Goal: Transaction & Acquisition: Book appointment/travel/reservation

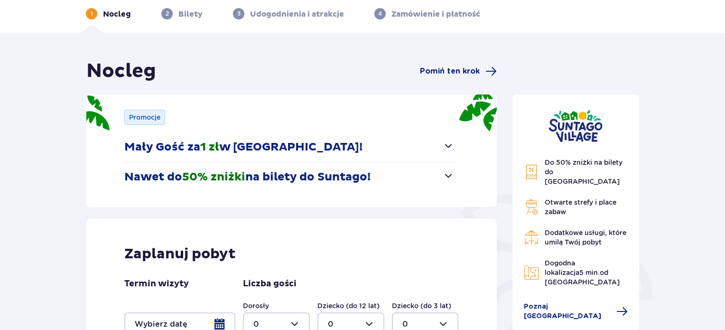
scroll to position [95, 0]
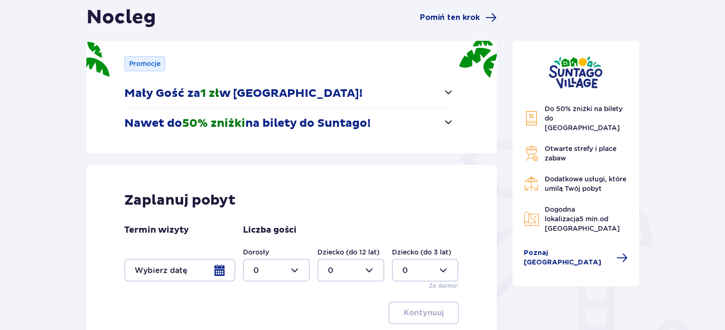
click at [293, 263] on div at bounding box center [276, 270] width 67 height 23
click at [257, 212] on p "2" at bounding box center [255, 217] width 5 height 10
type input "2"
click at [203, 270] on div at bounding box center [179, 270] width 111 height 23
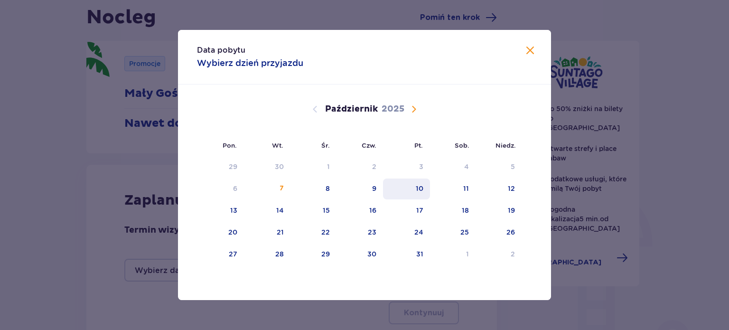
click at [425, 188] on div "10" at bounding box center [406, 188] width 47 height 21
click at [525, 188] on div "Wrzesień 2025 1 2 3 4 5 6 7 8 9 10 11 12 13 14 15 16 17 18 19 20 21 22 23 24 25…" at bounding box center [364, 265] width 373 height 363
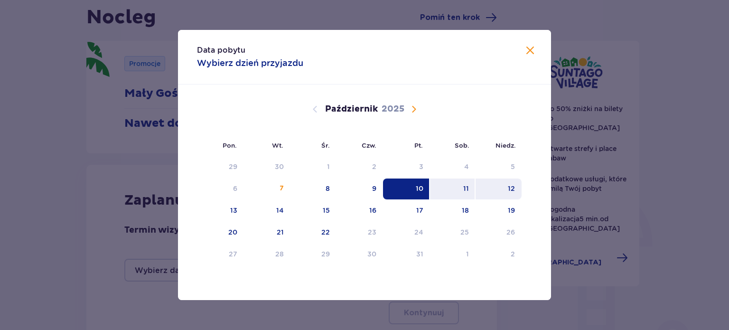
click at [505, 189] on div "12" at bounding box center [499, 188] width 46 height 21
type input "10.10.25 - 12.10.25"
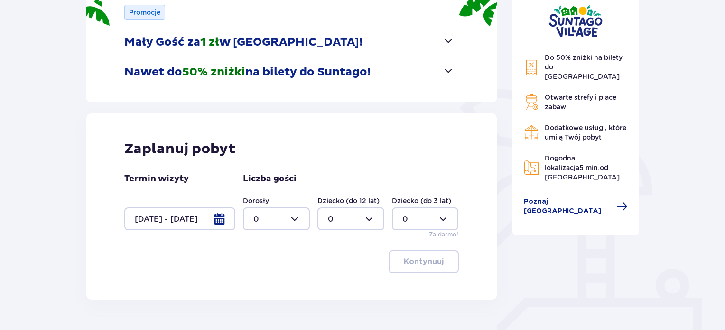
scroll to position [197, 0]
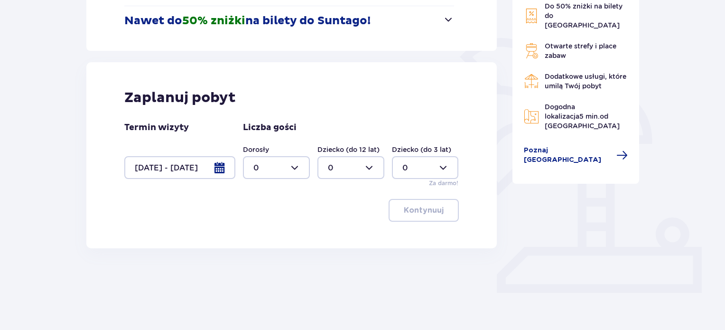
click at [375, 166] on div at bounding box center [351, 167] width 67 height 23
click at [271, 164] on div at bounding box center [276, 167] width 67 height 23
click at [256, 230] on span "2" at bounding box center [276, 236] width 65 height 20
type input "2"
click at [416, 210] on p "Kontynuuj" at bounding box center [424, 210] width 40 height 10
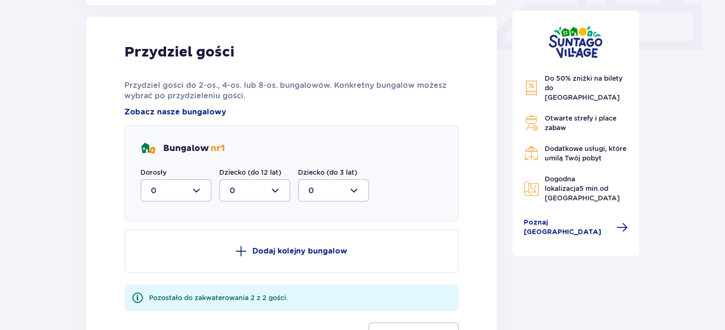
scroll to position [445, 0]
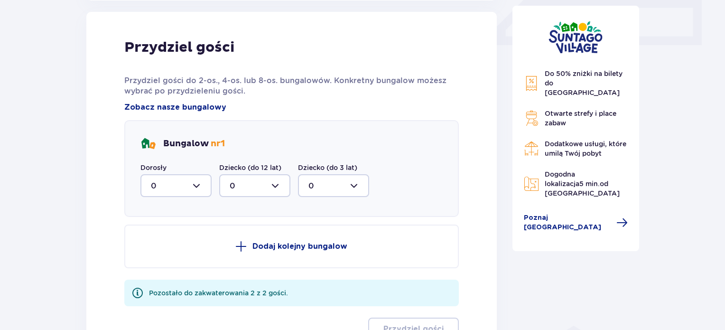
click at [198, 189] on div at bounding box center [175, 185] width 71 height 23
click at [172, 250] on div "2" at bounding box center [176, 254] width 50 height 10
type input "2"
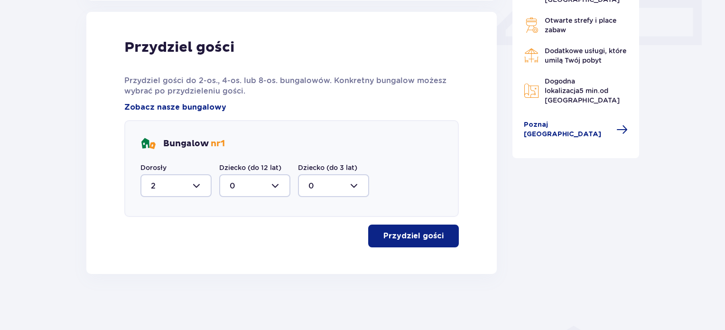
click at [410, 231] on p "Przydziel gości" at bounding box center [414, 236] width 60 height 10
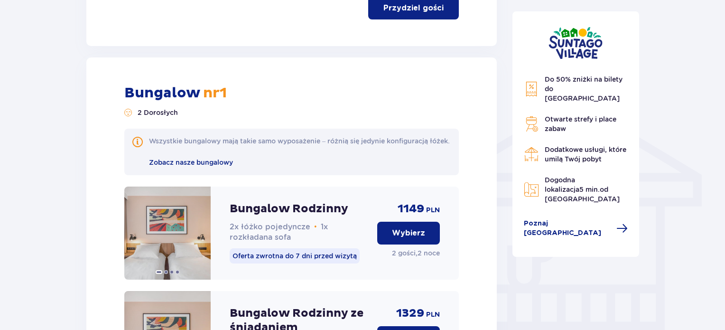
scroll to position [671, 0]
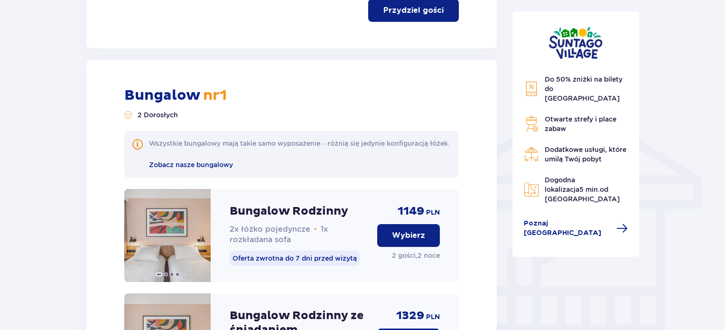
click at [410, 247] on button "Wybierz" at bounding box center [408, 235] width 63 height 23
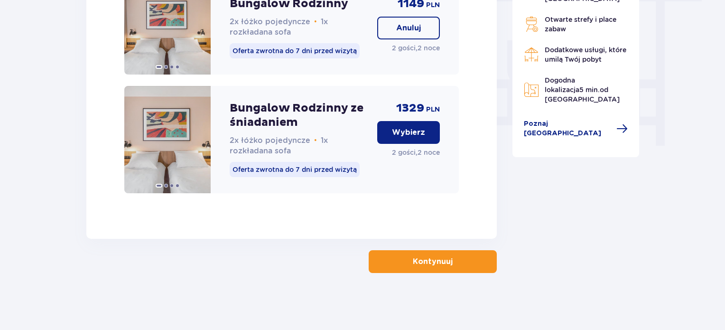
click at [411, 254] on button "Kontynuuj" at bounding box center [433, 261] width 128 height 23
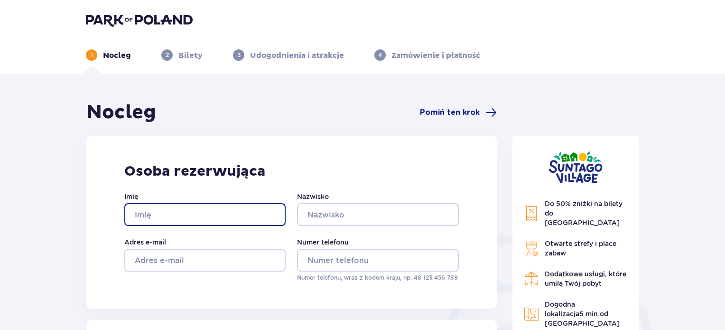
click at [249, 215] on input "Imię" at bounding box center [204, 214] width 161 height 23
type input "Marta"
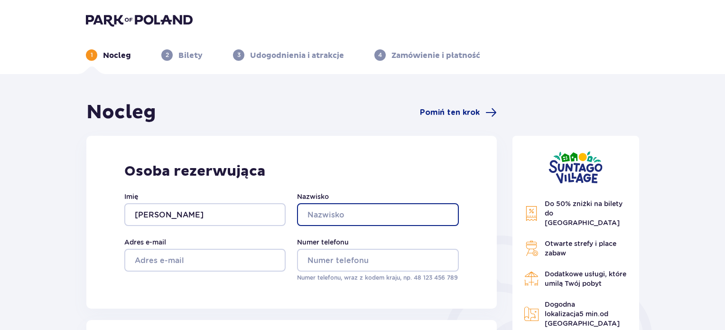
click at [331, 211] on input "Nazwisko" at bounding box center [377, 214] width 161 height 23
type input "Treder"
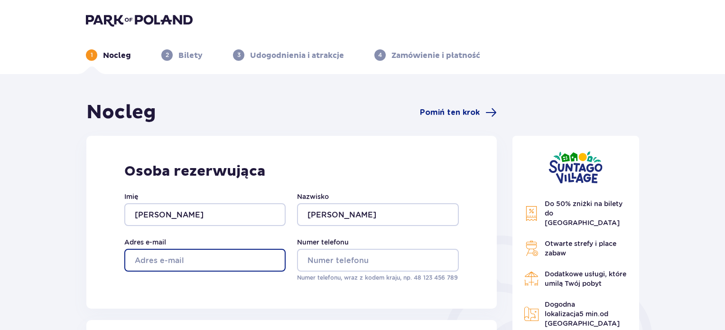
click at [201, 265] on input "Adres e-mail" at bounding box center [204, 260] width 161 height 23
type input "tredermarta@wp.pl"
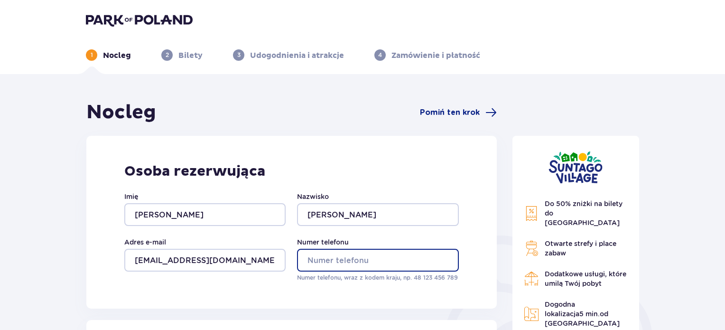
click at [383, 260] on input "Numer telefonu" at bounding box center [377, 260] width 161 height 23
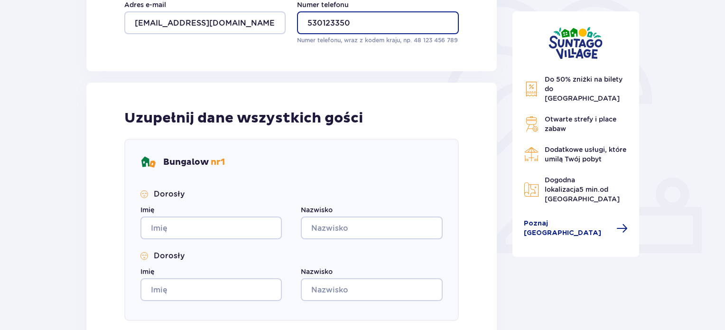
type input "530123350"
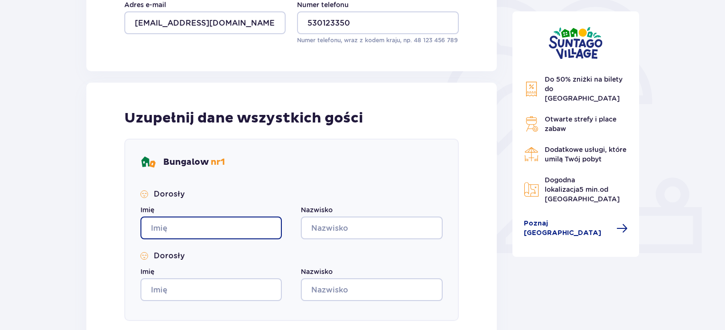
click at [235, 217] on input "Imię" at bounding box center [210, 227] width 141 height 23
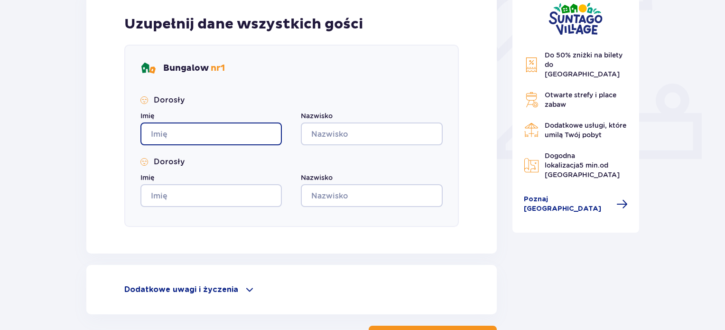
scroll to position [332, 0]
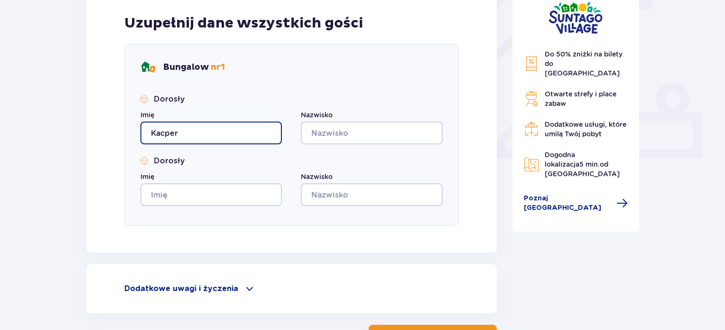
type input "Kacper"
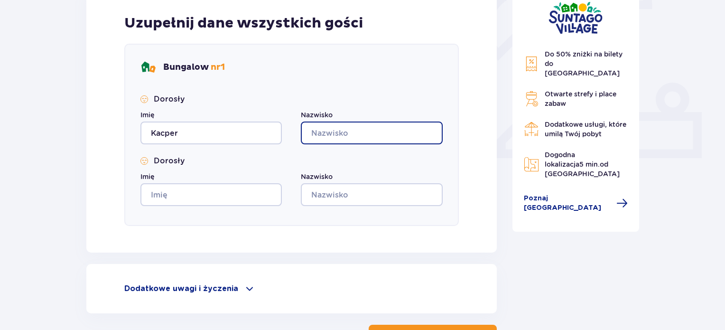
click at [336, 134] on input "Nazwisko" at bounding box center [371, 133] width 141 height 23
type input "Sikorski"
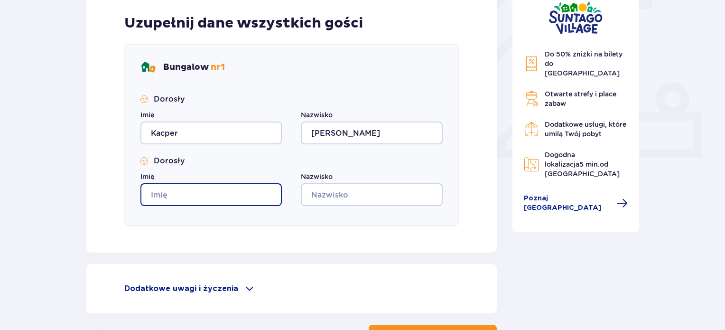
click at [203, 193] on input "Imię" at bounding box center [210, 194] width 141 height 23
type input "Marta"
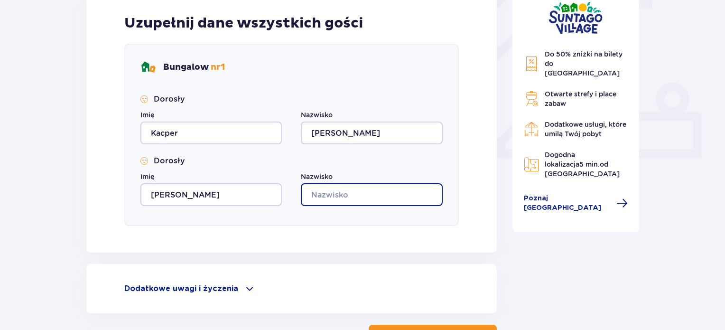
click at [355, 195] on input "Nazwisko" at bounding box center [371, 194] width 141 height 23
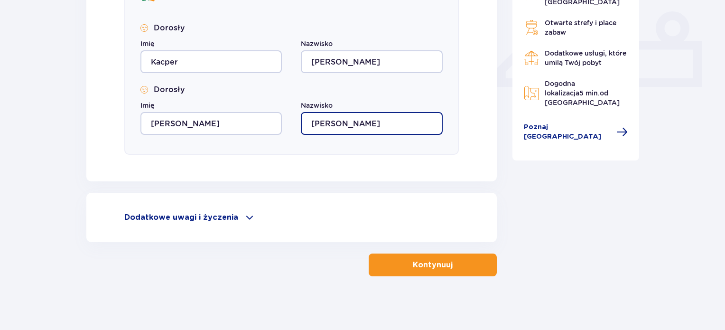
scroll to position [406, 0]
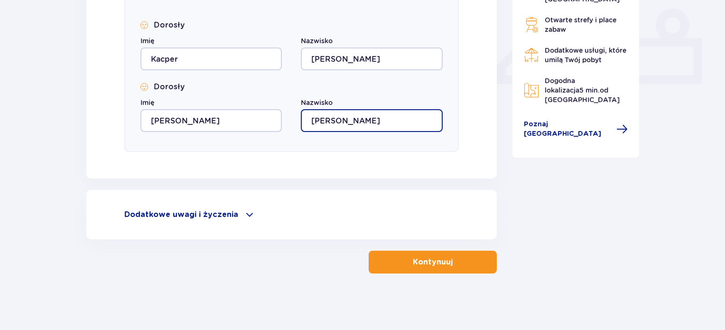
type input "Treder"
click at [449, 263] on span "button" at bounding box center [454, 261] width 11 height 11
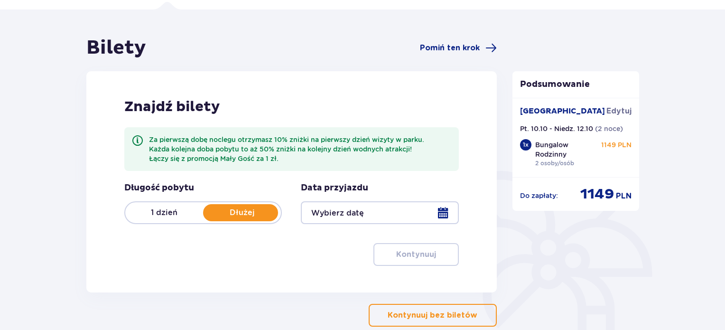
scroll to position [118, 0]
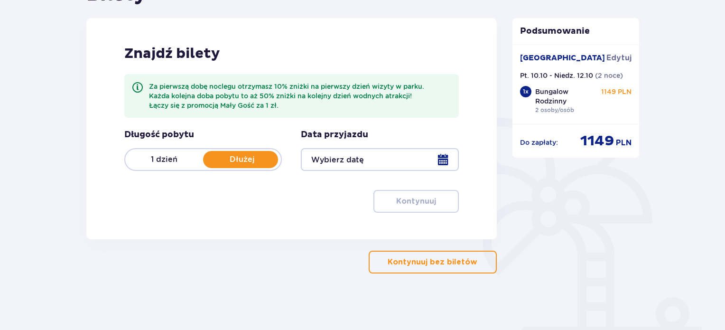
click at [172, 154] on p "1 dzień" at bounding box center [164, 159] width 78 height 10
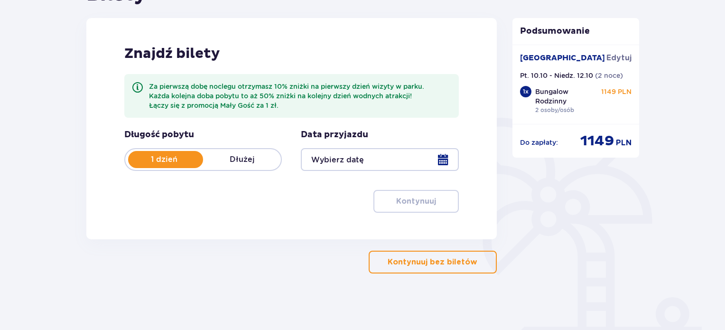
click at [428, 161] on div at bounding box center [380, 159] width 158 height 23
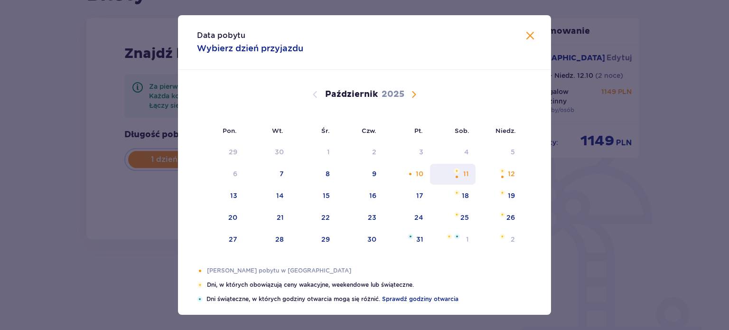
click at [463, 169] on div "11" at bounding box center [466, 173] width 6 height 9
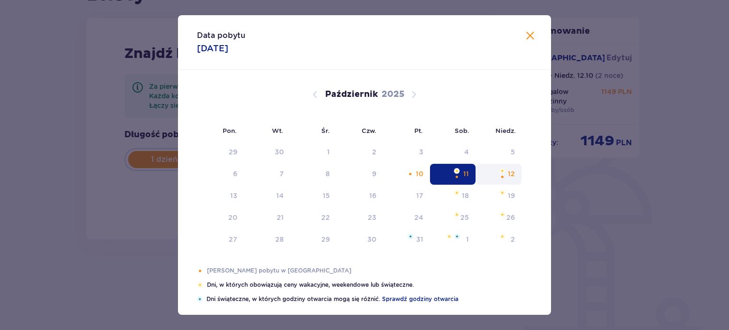
type input "11.10.25"
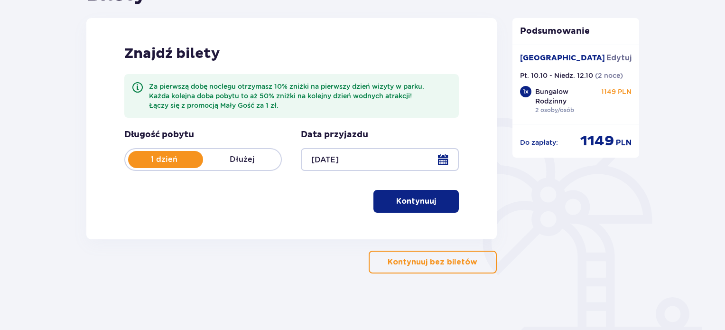
click at [442, 199] on span "button" at bounding box center [437, 201] width 11 height 11
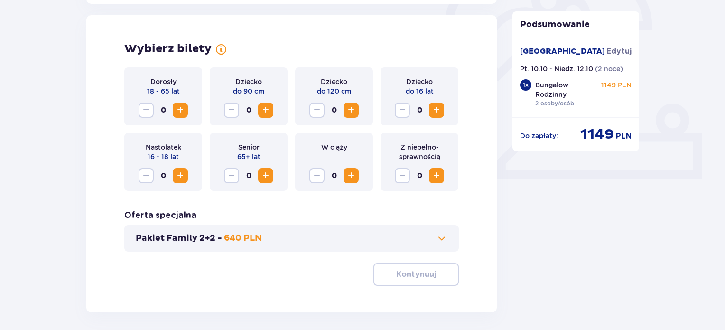
scroll to position [315, 0]
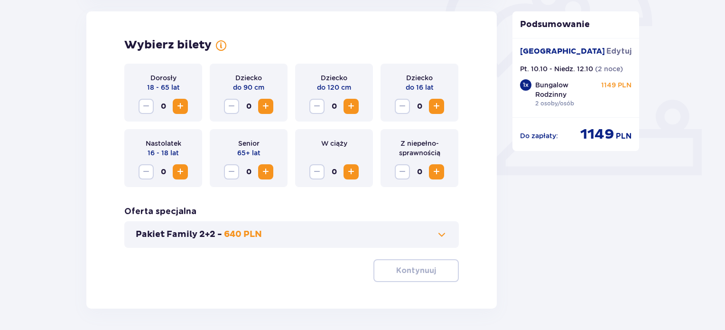
click at [188, 109] on div "Dorosły 18 - 65 lat 0" at bounding box center [163, 93] width 78 height 58
click at [186, 108] on button "Zwiększ" at bounding box center [180, 106] width 15 height 15
click at [438, 272] on span "button" at bounding box center [437, 270] width 11 height 11
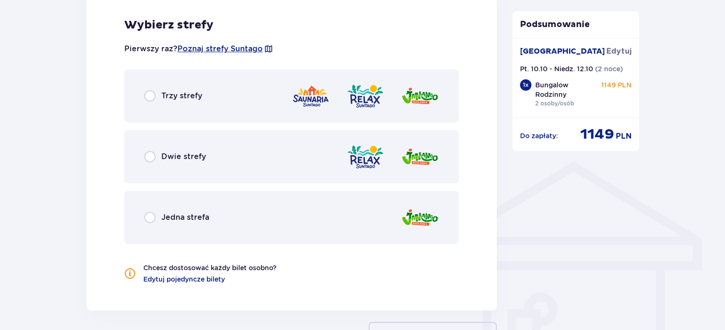
scroll to position [626, 0]
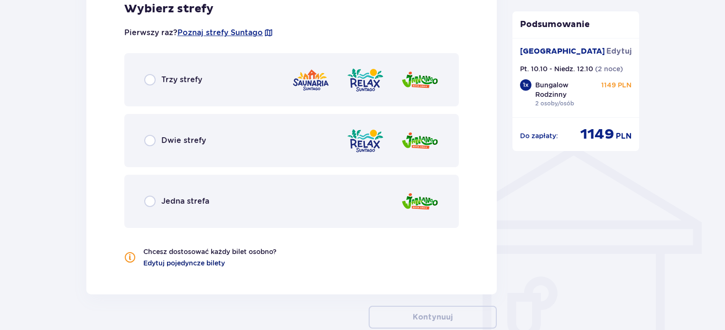
click at [182, 261] on span "Edytuj pojedyncze bilety" at bounding box center [184, 262] width 82 height 9
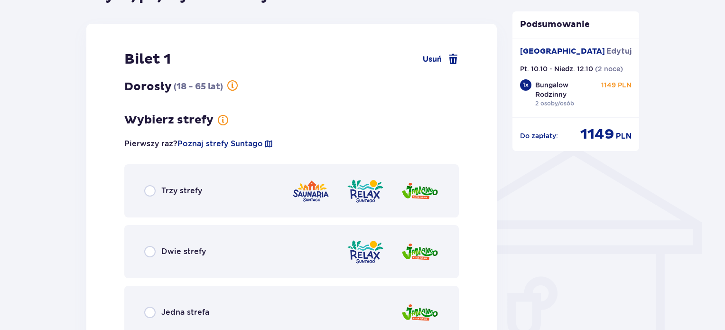
click at [294, 176] on div "Trzy strefy" at bounding box center [291, 190] width 335 height 53
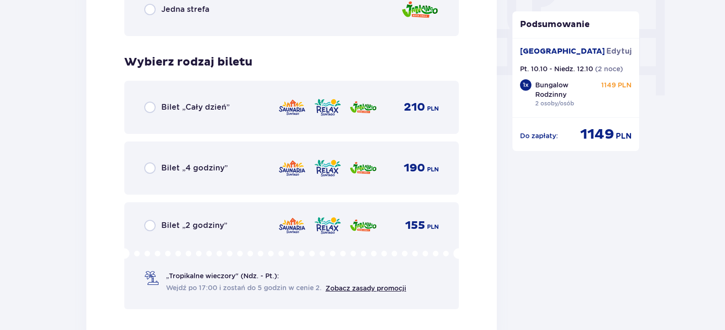
scroll to position [972, 0]
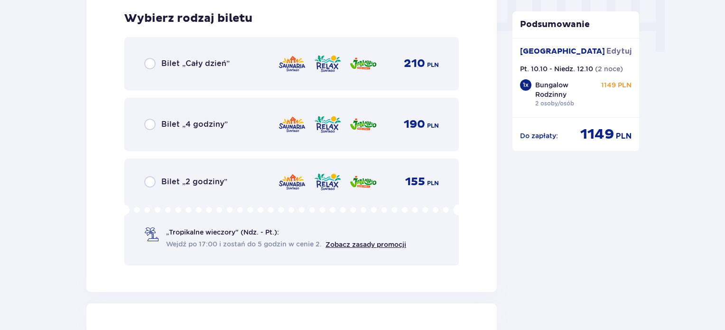
click at [299, 146] on div "Bilet „4 godziny” 190 PLN" at bounding box center [291, 124] width 335 height 53
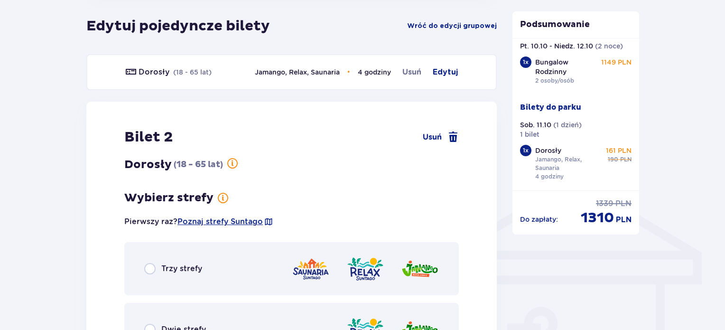
scroll to position [590, 0]
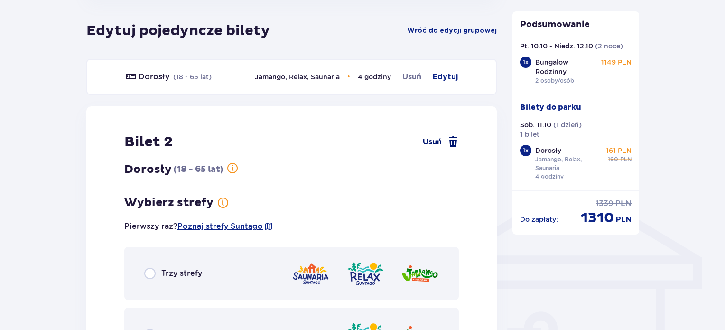
click at [458, 136] on span at bounding box center [453, 141] width 11 height 11
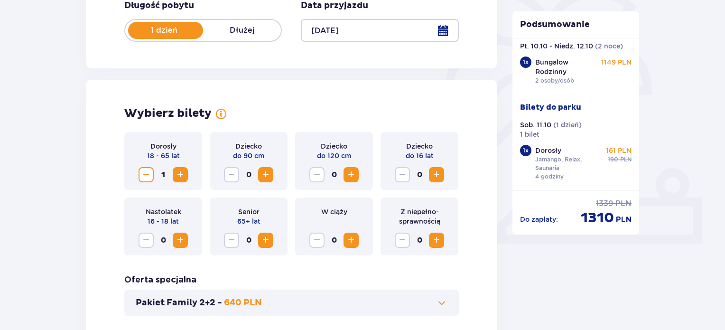
scroll to position [167, 0]
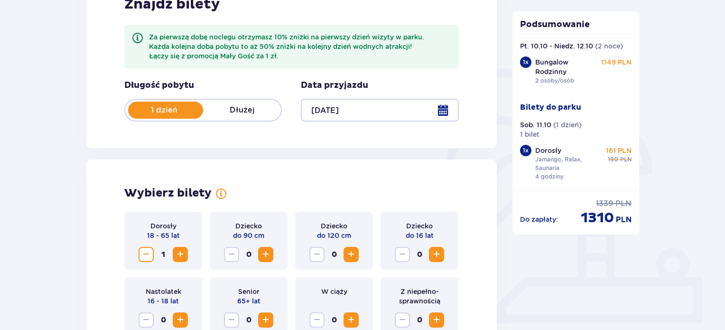
click at [178, 254] on span "Zwiększ" at bounding box center [180, 254] width 11 height 11
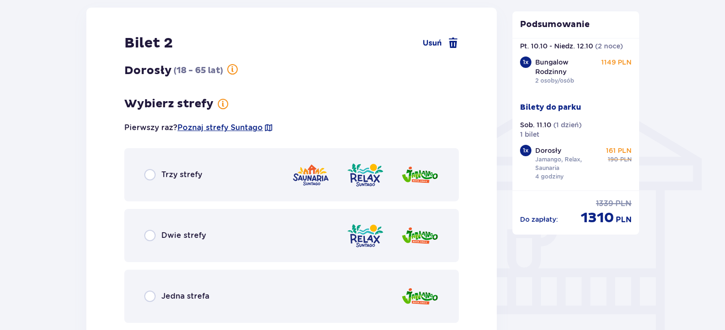
click at [291, 163] on div "Trzy strefy" at bounding box center [291, 174] width 335 height 53
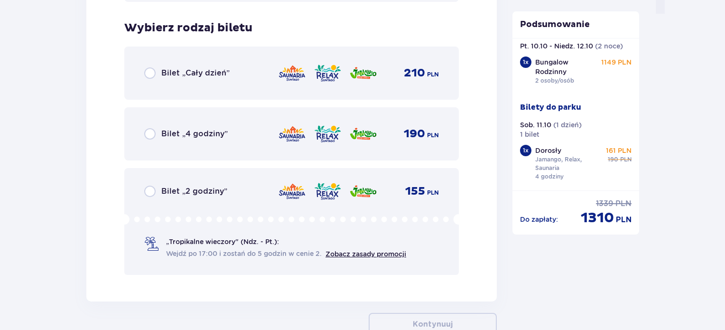
scroll to position [1019, 0]
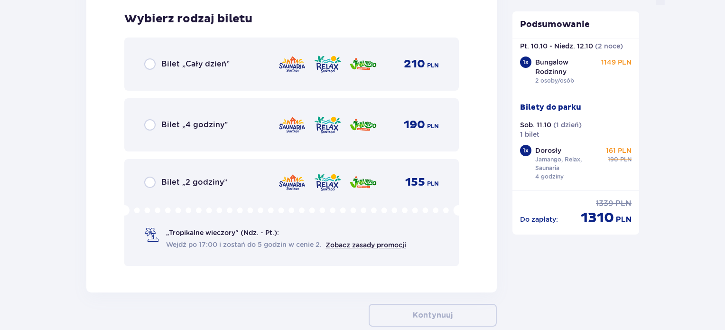
click at [241, 79] on div "Bilet „Cały dzień” 210 PLN" at bounding box center [291, 63] width 335 height 53
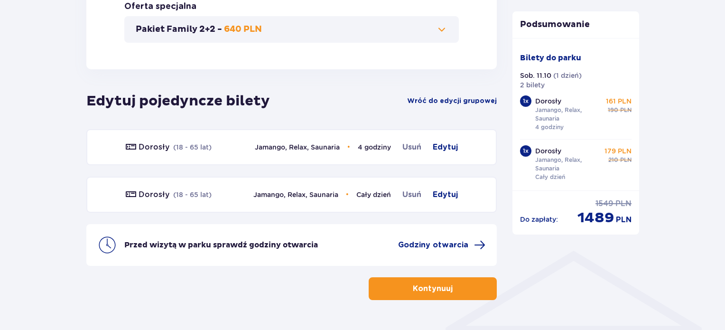
scroll to position [499, 0]
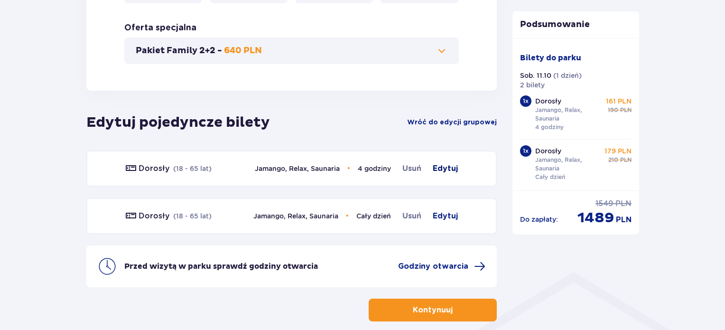
click at [442, 167] on span "Edytuj" at bounding box center [445, 168] width 25 height 11
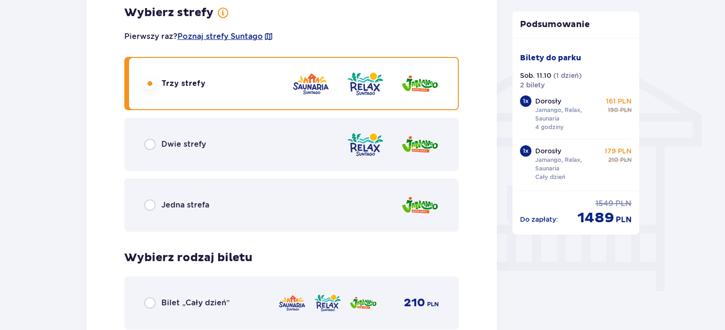
click at [251, 146] on div "Dwie strefy" at bounding box center [291, 144] width 335 height 53
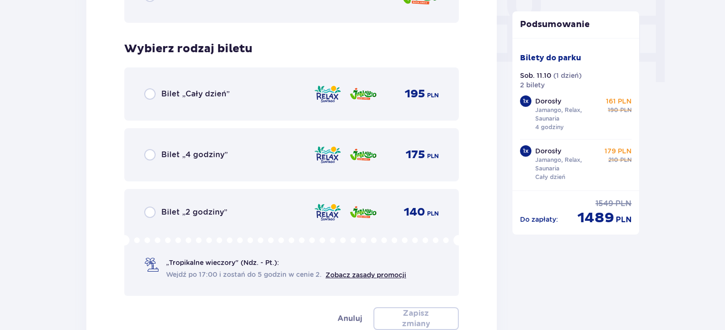
scroll to position [972, 0]
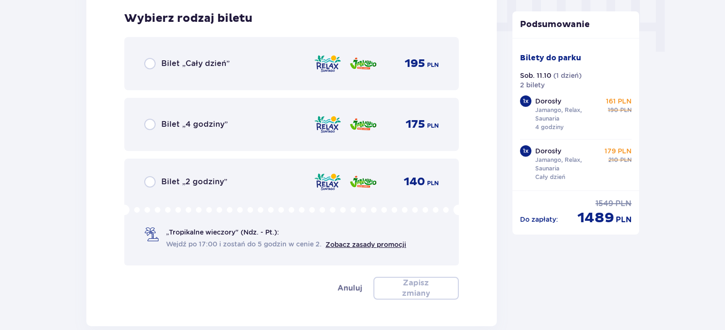
click at [248, 77] on div "Bilet „Cały dzień” 195 PLN" at bounding box center [291, 63] width 335 height 53
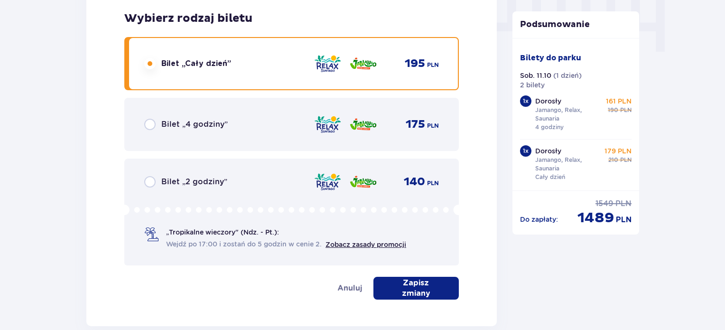
click at [433, 289] on p "Zapisz zmiany" at bounding box center [416, 288] width 55 height 21
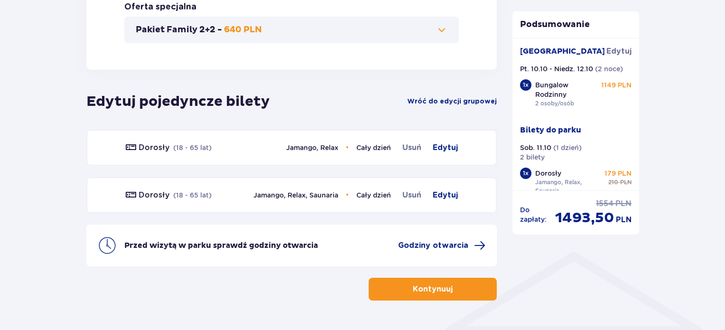
scroll to position [499, 0]
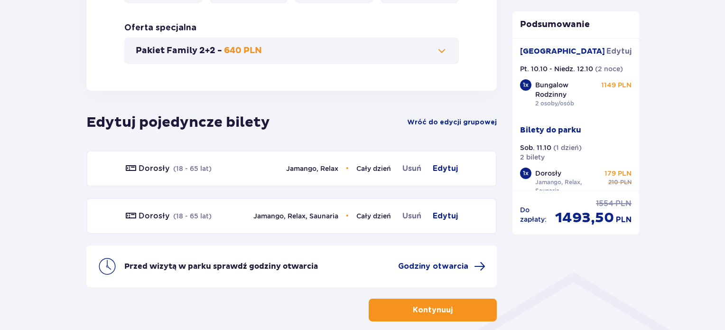
click at [425, 315] on button "Kontynuuj" at bounding box center [433, 310] width 128 height 23
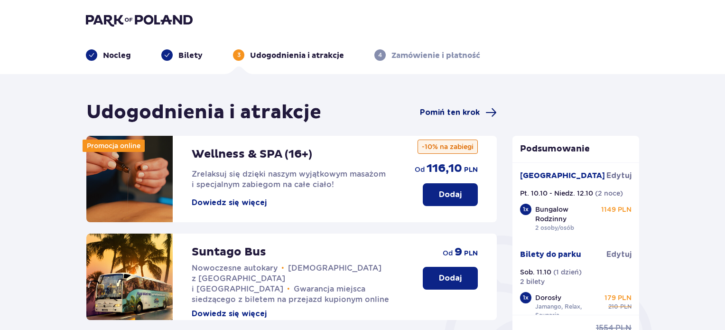
click at [463, 112] on span "Pomiń ten krok" at bounding box center [450, 112] width 60 height 10
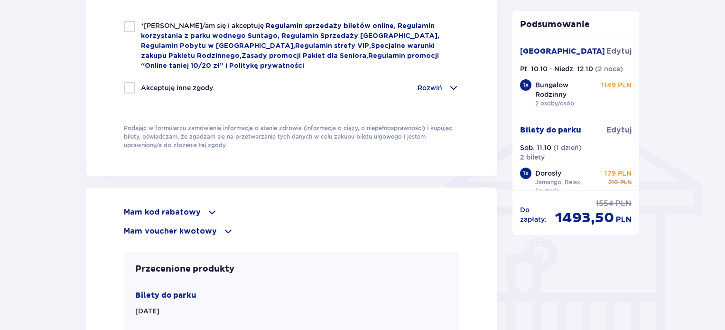
scroll to position [759, 0]
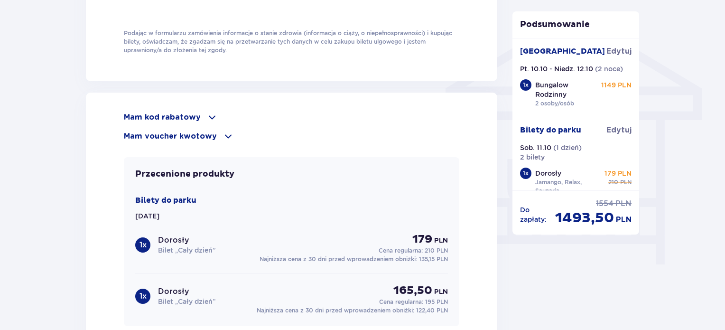
click at [202, 115] on div "Mam kod rabatowy" at bounding box center [292, 117] width 336 height 11
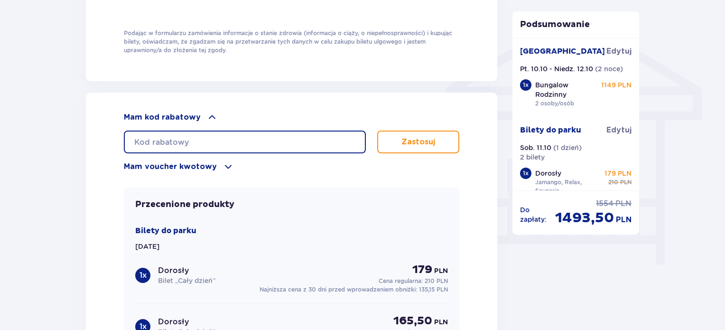
click at [189, 134] on input "text" at bounding box center [245, 142] width 242 height 23
type input "student30"
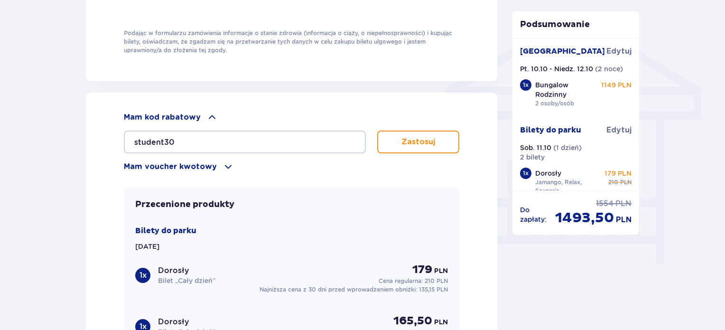
click at [436, 137] on button "Zastosuj" at bounding box center [418, 142] width 82 height 23
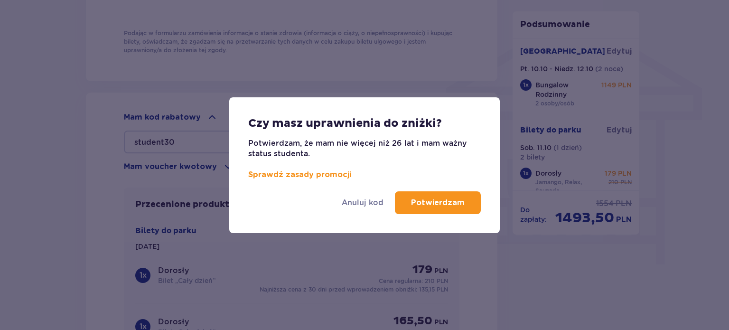
click at [434, 206] on p "Potwierdzam" at bounding box center [438, 202] width 54 height 10
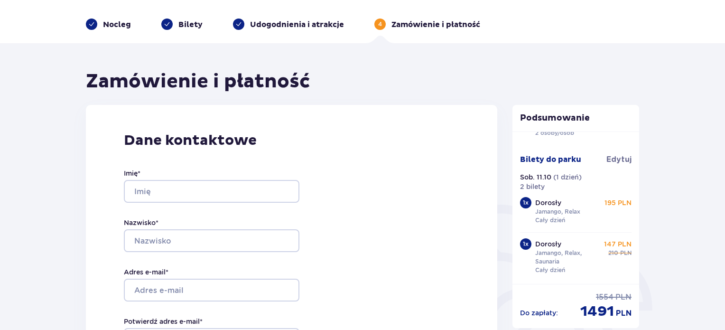
scroll to position [47, 0]
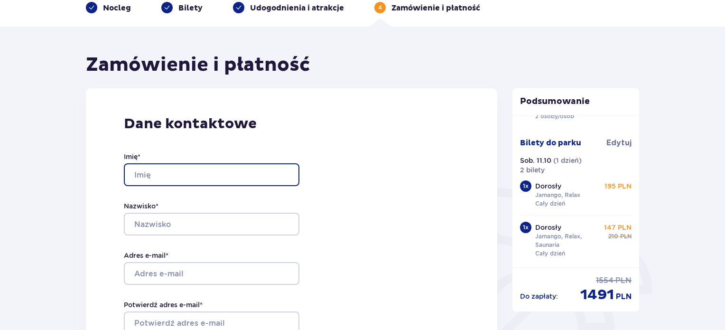
click at [214, 178] on input "Imię *" at bounding box center [212, 174] width 176 height 23
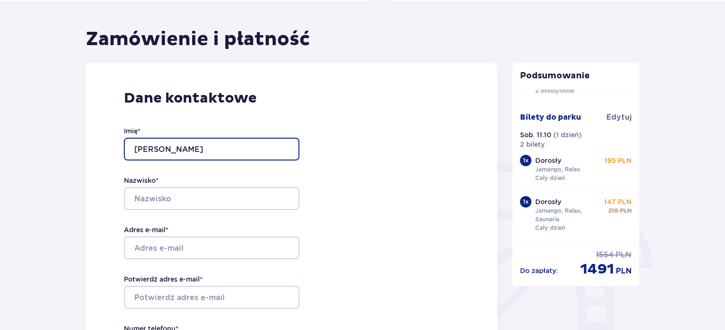
scroll to position [95, 0]
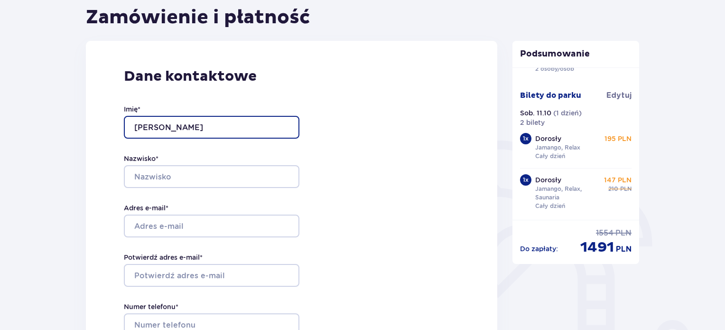
type input "Marta"
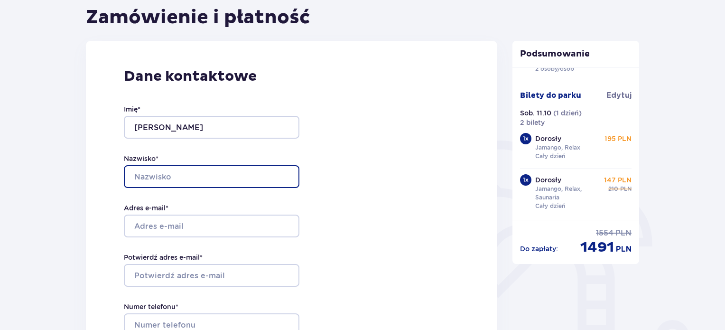
click at [205, 173] on input "Nazwisko *" at bounding box center [212, 176] width 176 height 23
type input "Treder"
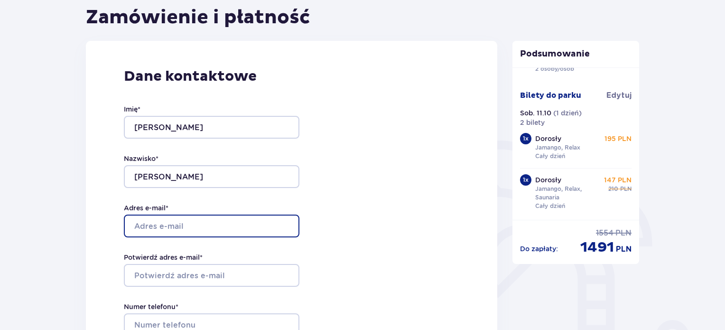
click at [187, 224] on input "Adres e-mail *" at bounding box center [212, 226] width 176 height 23
type input "tredermarta@wp.pl"
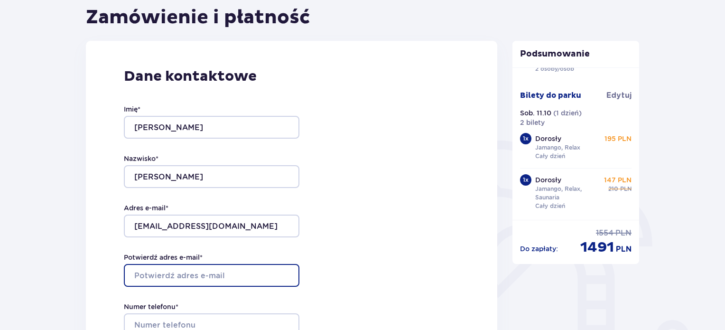
click at [196, 271] on input "Potwierdź adres e-mail *" at bounding box center [212, 275] width 176 height 23
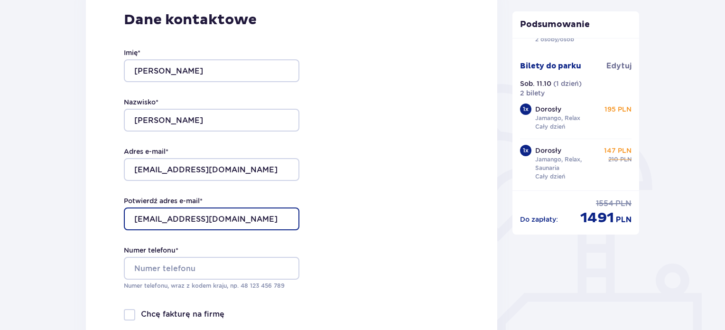
scroll to position [237, 0]
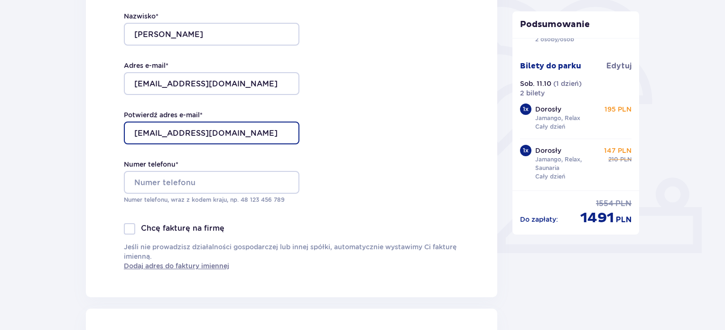
type input "tredermarta@wp.pl"
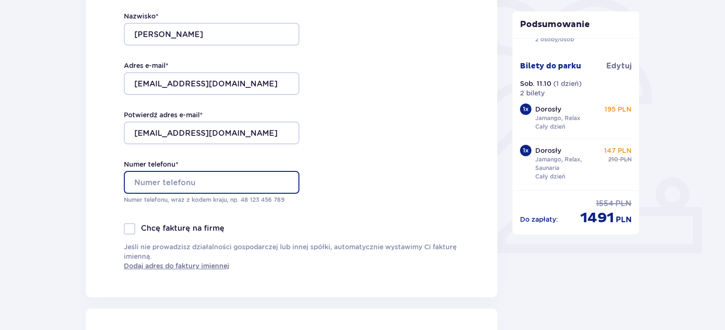
click at [188, 176] on input "Numer telefonu *" at bounding box center [212, 182] width 176 height 23
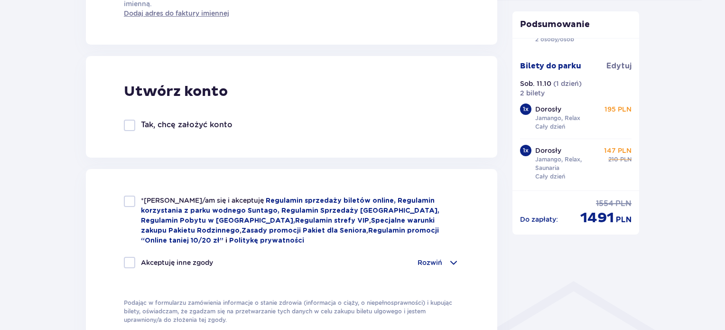
scroll to position [522, 0]
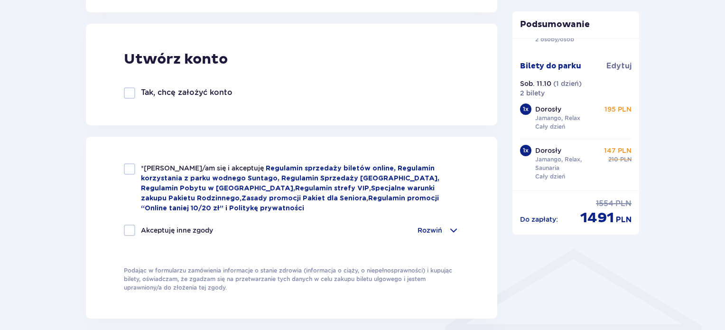
type input "530123350"
click at [131, 174] on div at bounding box center [129, 168] width 11 height 11
checkbox input "true"
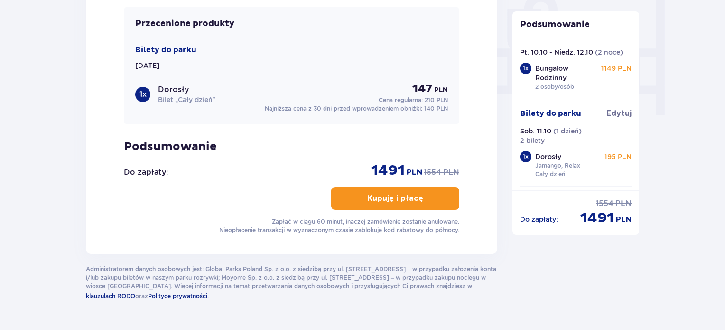
scroll to position [887, 0]
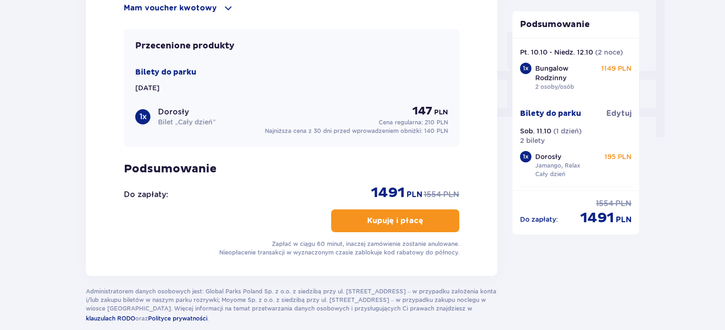
click at [393, 218] on p "Kupuję i płacę" at bounding box center [395, 220] width 56 height 10
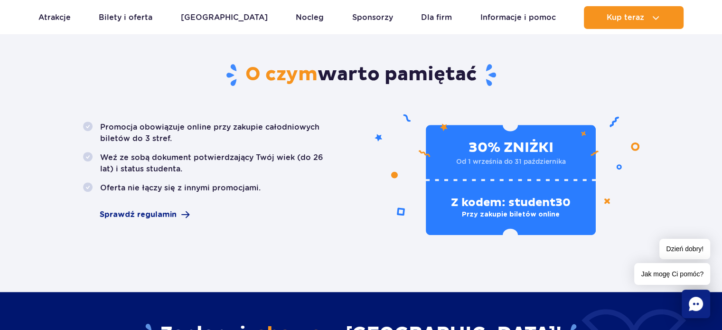
scroll to position [522, 0]
